Goal: Find specific page/section: Find specific page/section

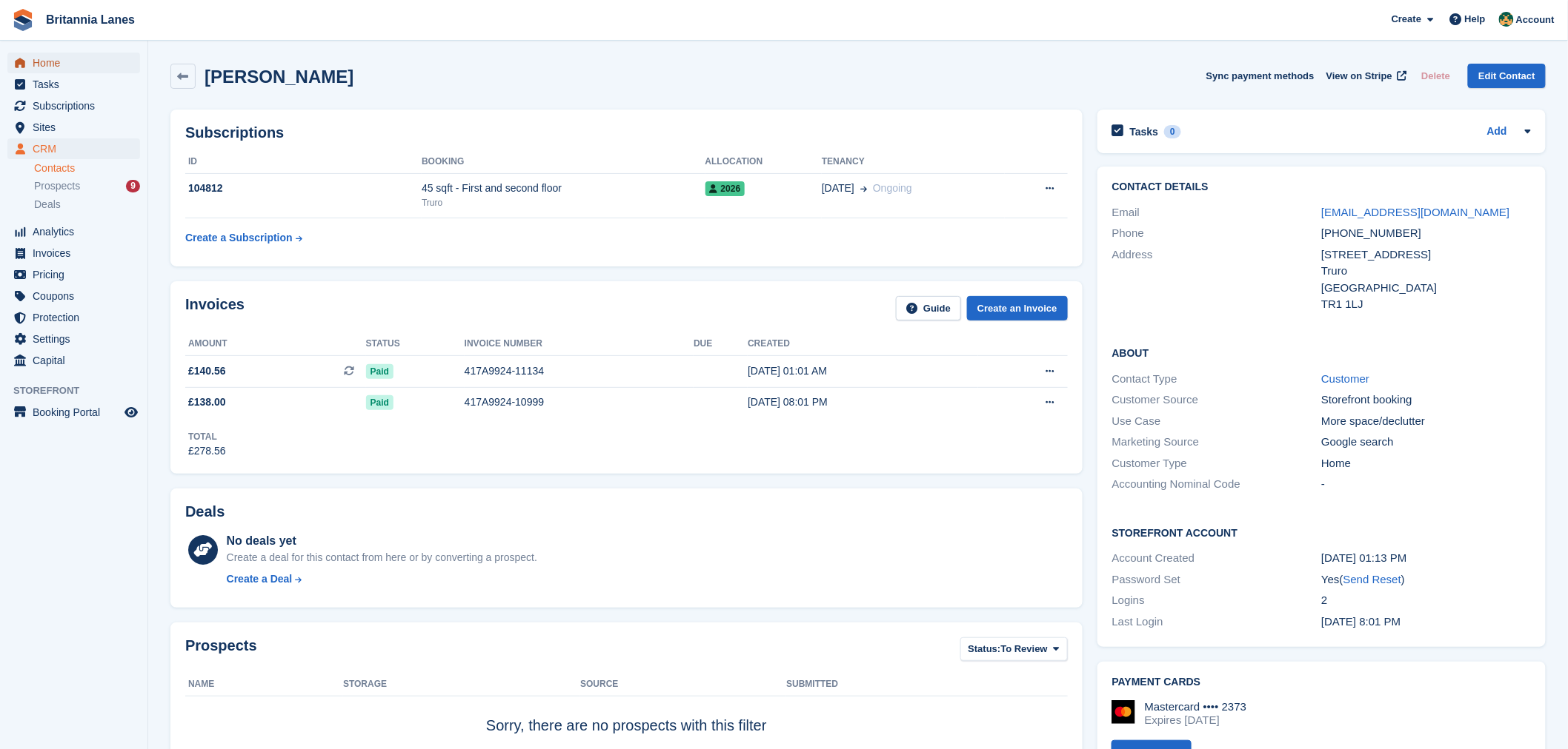
click at [49, 63] on span "Home" at bounding box center [76, 63] width 89 height 20
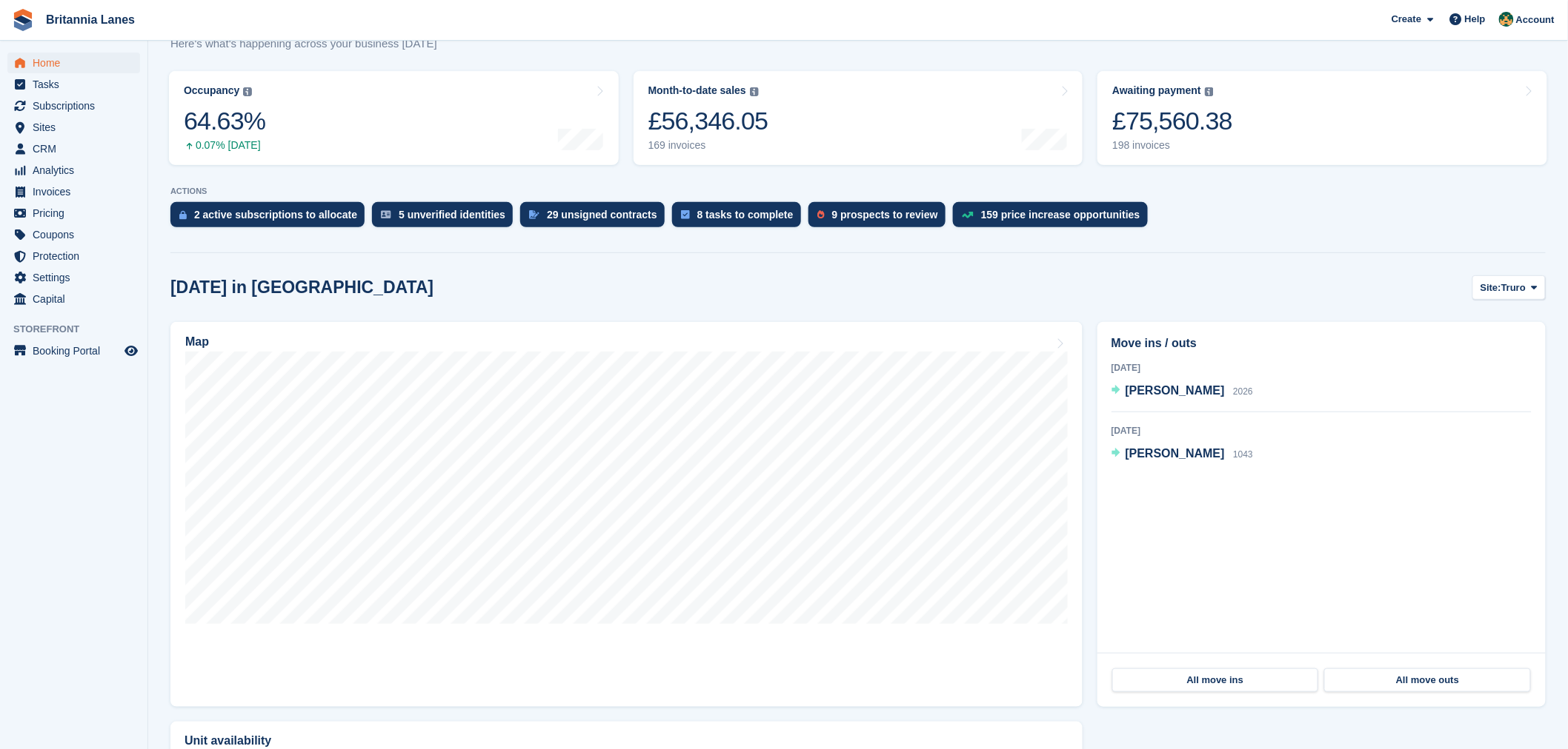
scroll to position [191, 0]
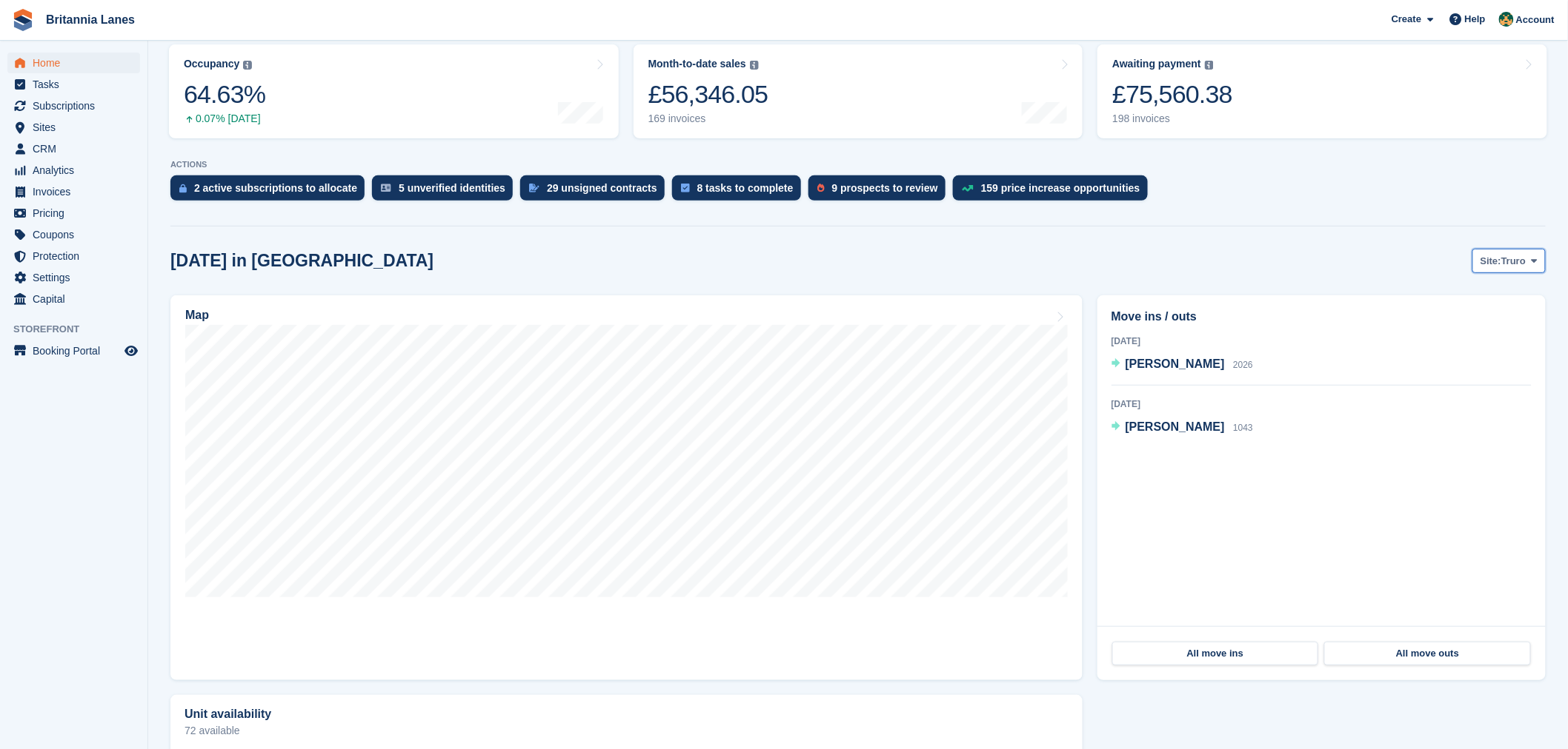
click at [1522, 254] on span "Truro" at bounding box center [1513, 261] width 24 height 15
click at [1460, 329] on link "Falmouth" at bounding box center [1472, 323] width 134 height 27
click at [1509, 267] on span "Falmouth" at bounding box center [1504, 261] width 44 height 15
click at [1470, 370] on link "Hayle" at bounding box center [1472, 376] width 134 height 27
click at [1148, 366] on span "[PERSON_NAME]" at bounding box center [1175, 364] width 99 height 13
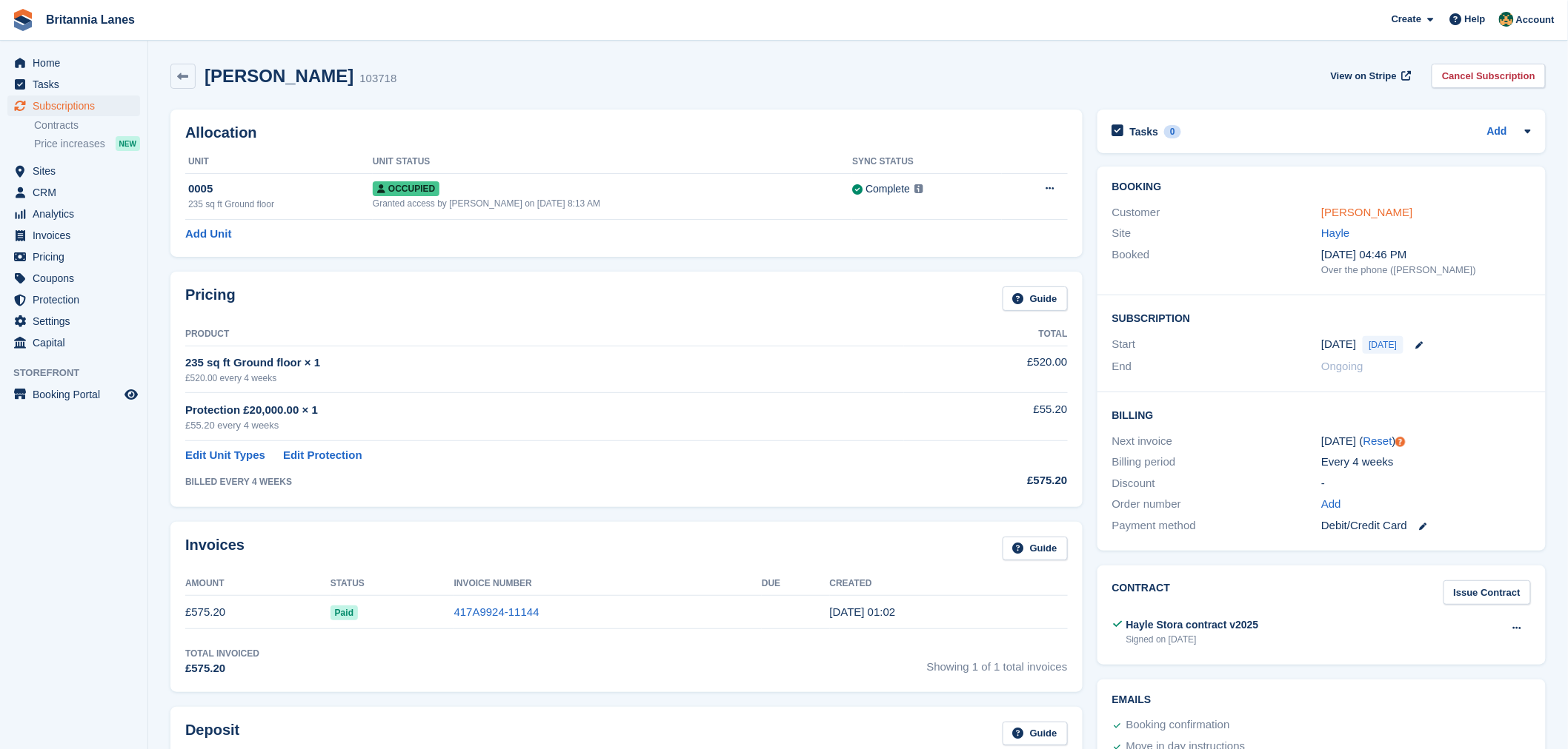
click at [1368, 216] on link "[PERSON_NAME]" at bounding box center [1367, 212] width 91 height 13
